Goal: Task Accomplishment & Management: Use online tool/utility

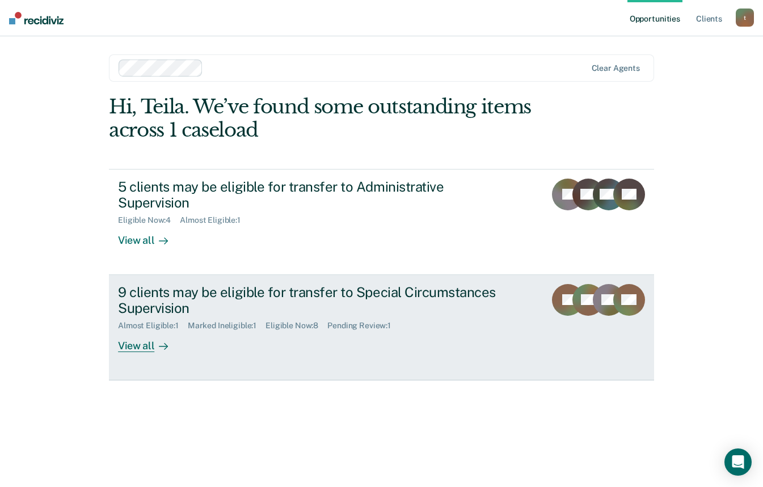
click at [137, 349] on div "View all" at bounding box center [150, 342] width 64 height 22
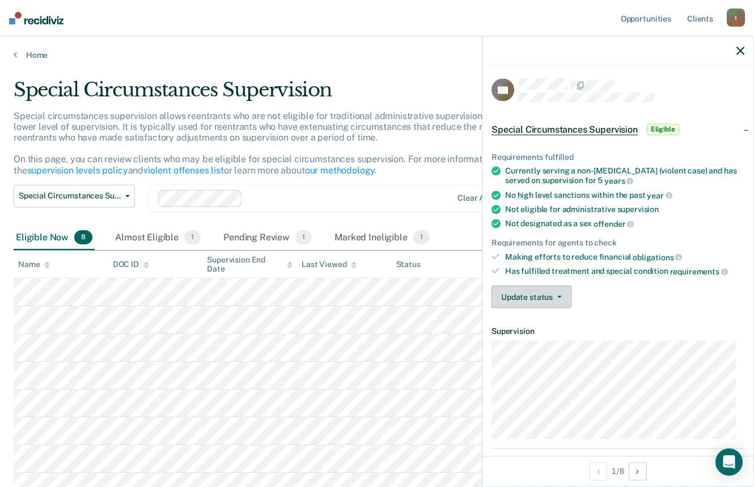
click at [541, 294] on button "Update status" at bounding box center [532, 296] width 80 height 23
click at [739, 50] on icon "button" at bounding box center [741, 50] width 8 height 8
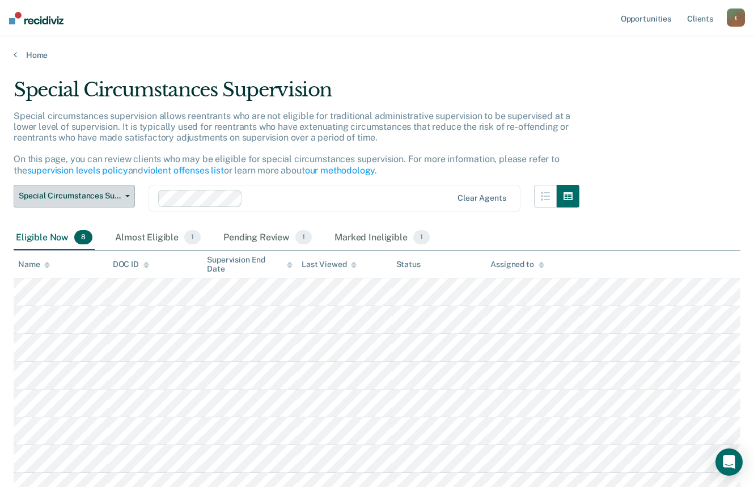
click at [109, 194] on span "Special Circumstances Supervision" at bounding box center [70, 196] width 102 height 10
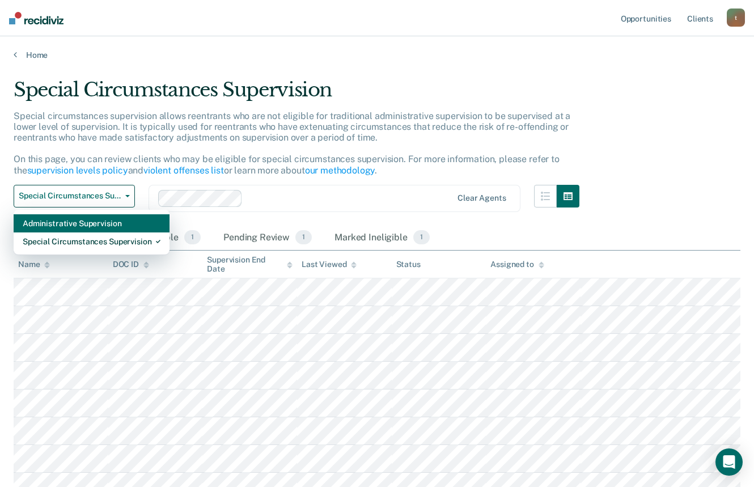
click at [89, 226] on div "Administrative Supervision" at bounding box center [92, 223] width 138 height 18
